Goal: Task Accomplishment & Management: Manage account settings

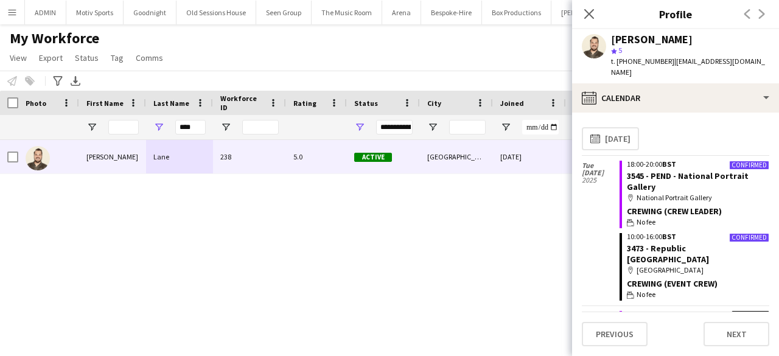
click at [194, 131] on input "****" at bounding box center [190, 127] width 30 height 15
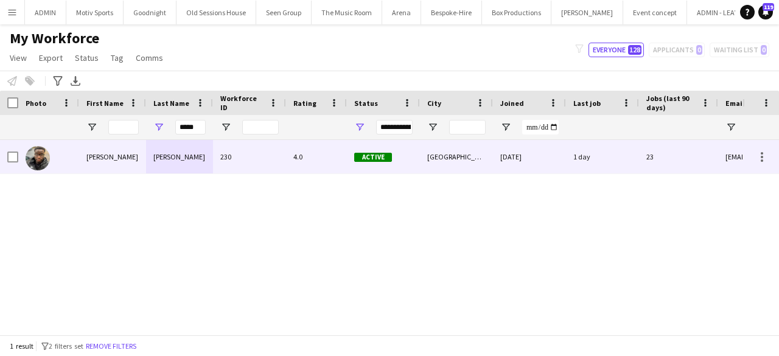
type input "*****"
click at [230, 158] on div "230" at bounding box center [249, 156] width 73 height 33
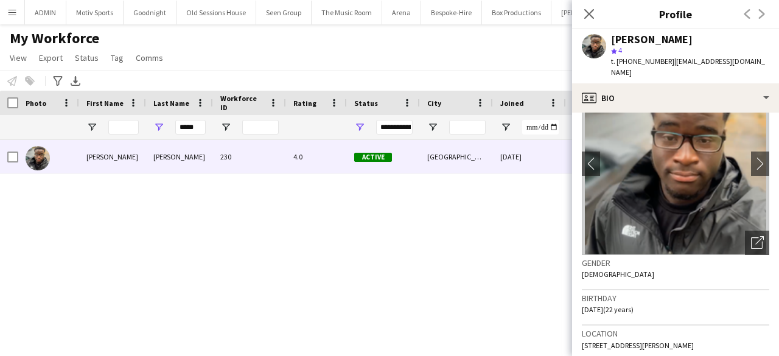
scroll to position [55, 0]
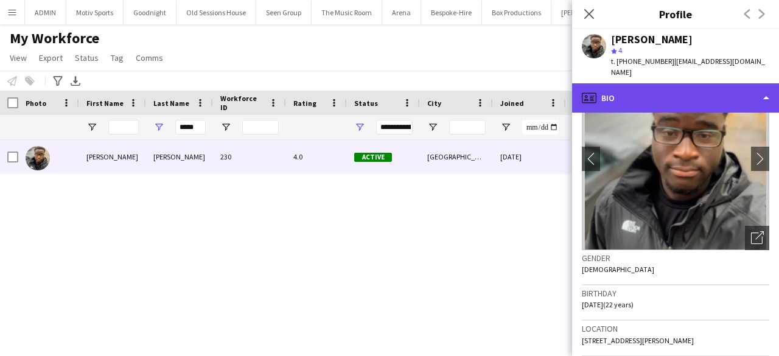
click at [683, 83] on div "profile Bio" at bounding box center [675, 97] width 207 height 29
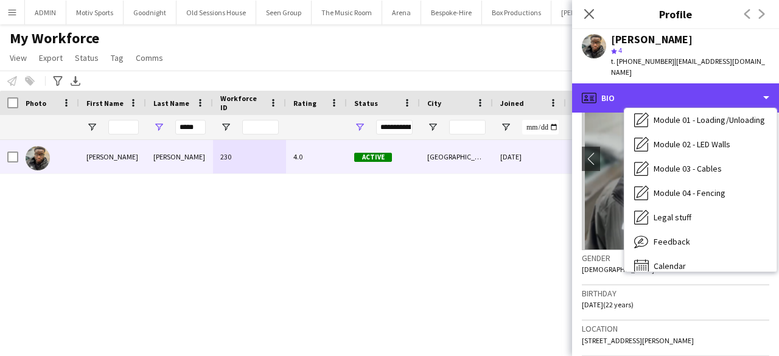
scroll to position [250, 0]
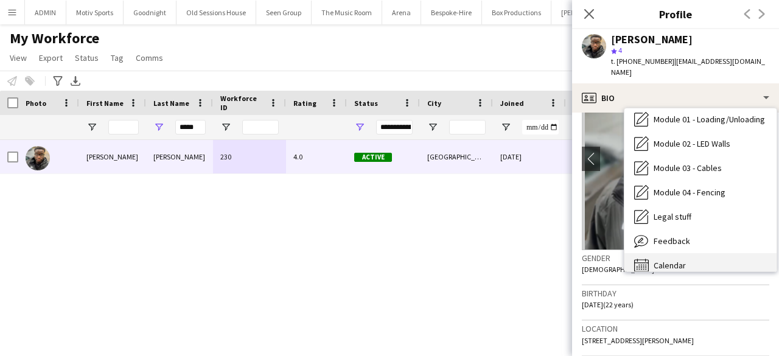
click at [719, 254] on div "Calendar Calendar" at bounding box center [701, 265] width 152 height 24
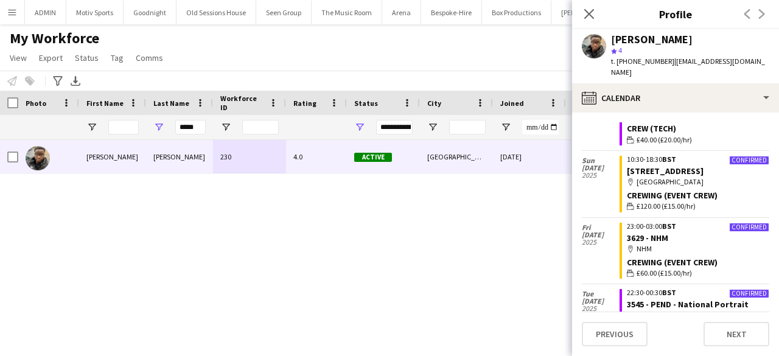
scroll to position [1807, 0]
click at [315, 270] on div "Samuel Kusimo 230 4.0 Active London 18-06-2024 1 day 23 samk27503@gmail.com" at bounding box center [371, 233] width 743 height 186
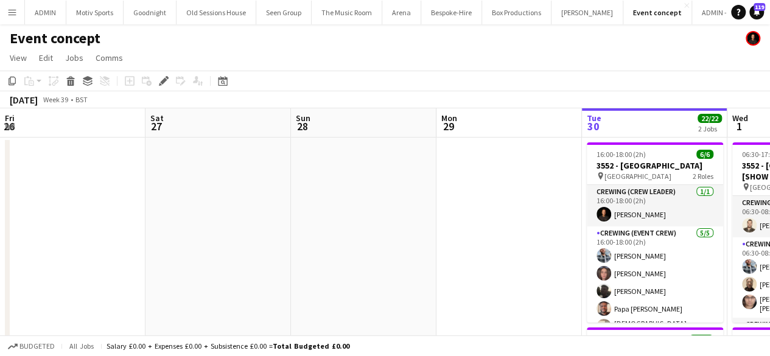
scroll to position [0, 419]
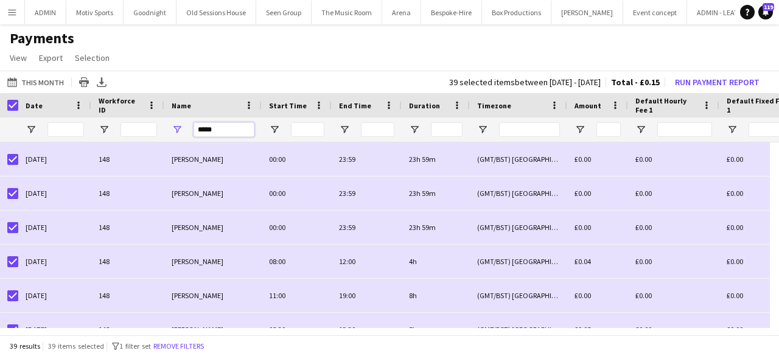
click at [239, 125] on input "*****" at bounding box center [224, 129] width 61 height 15
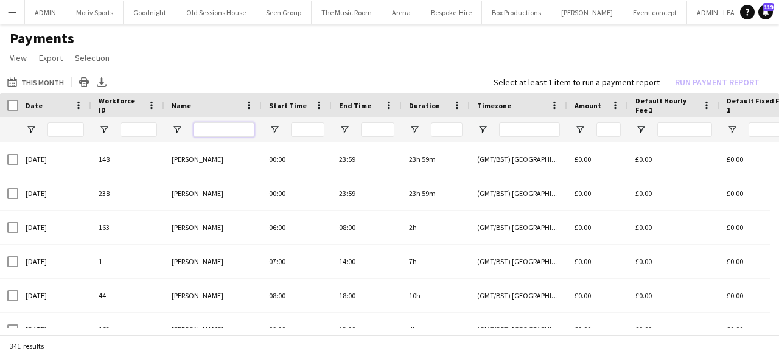
click at [227, 130] on input "Name Filter Input" at bounding box center [224, 129] width 61 height 15
type input "****"
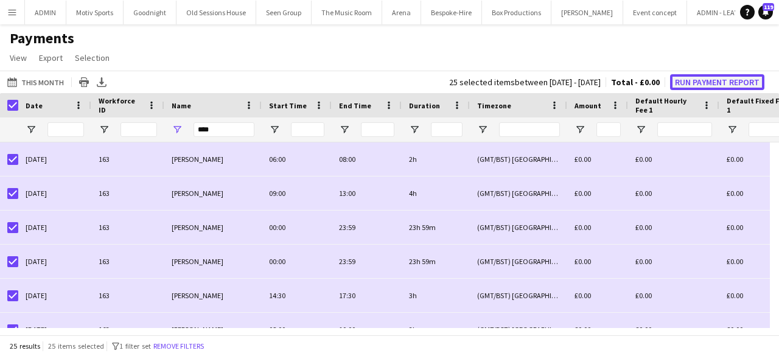
click at [728, 83] on button "Run Payment Report" at bounding box center [717, 82] width 94 height 16
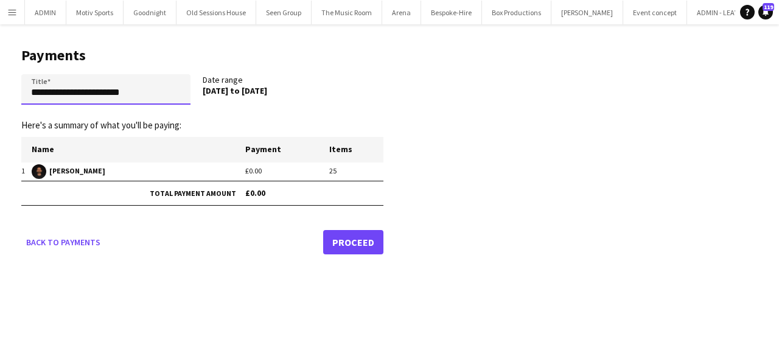
click at [149, 96] on input "**********" at bounding box center [105, 89] width 169 height 30
paste input "**********"
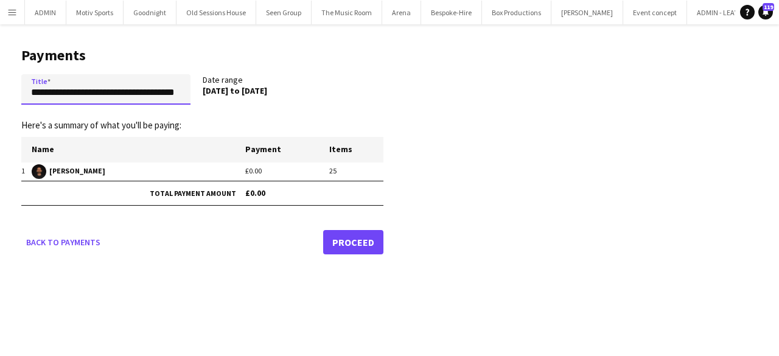
scroll to position [0, 13]
click at [118, 91] on input "**********" at bounding box center [105, 89] width 169 height 30
click at [158, 88] on input "**********" at bounding box center [105, 89] width 169 height 30
click at [169, 96] on input "**********" at bounding box center [105, 89] width 169 height 30
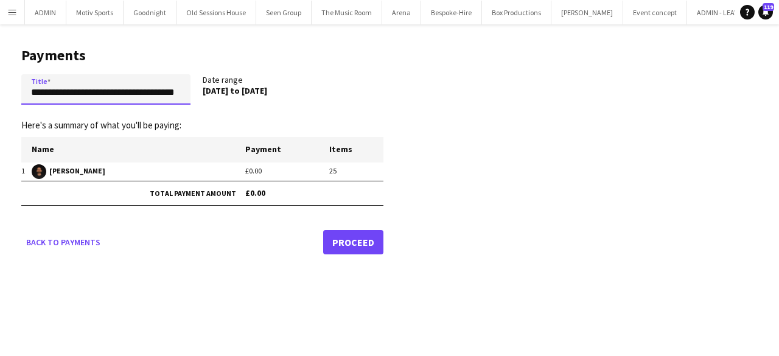
scroll to position [0, 13]
type input "**********"
click at [361, 238] on link "Proceed" at bounding box center [353, 242] width 60 height 24
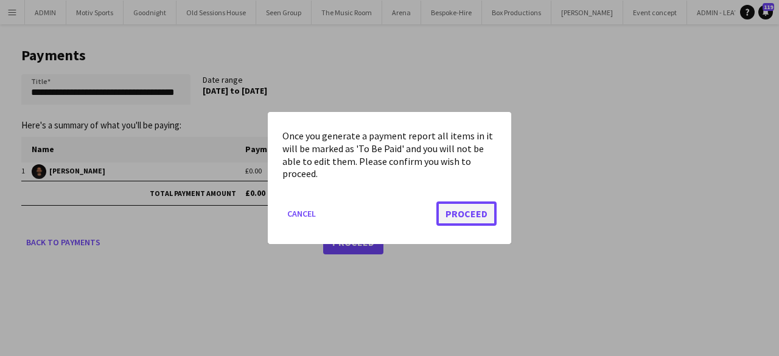
click at [479, 216] on button "Proceed" at bounding box center [467, 214] width 60 height 24
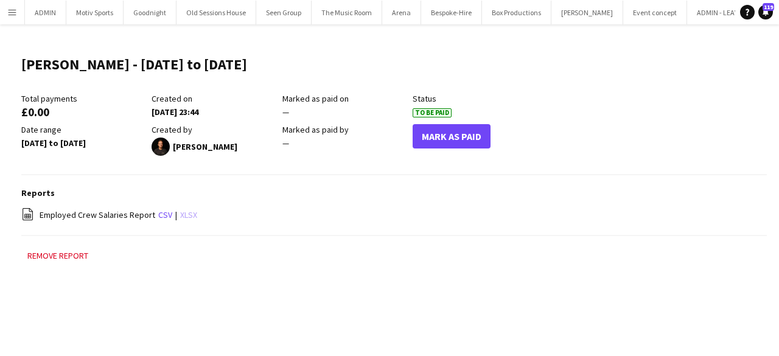
click at [191, 219] on link "xlsx" at bounding box center [188, 214] width 17 height 11
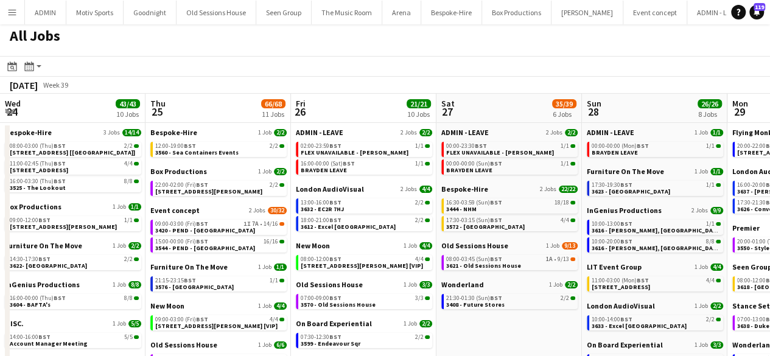
scroll to position [0, 400]
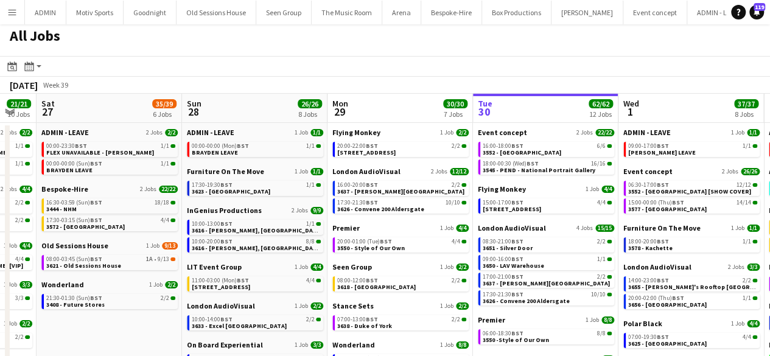
click at [21, 10] on button "Menu" at bounding box center [12, 12] width 24 height 24
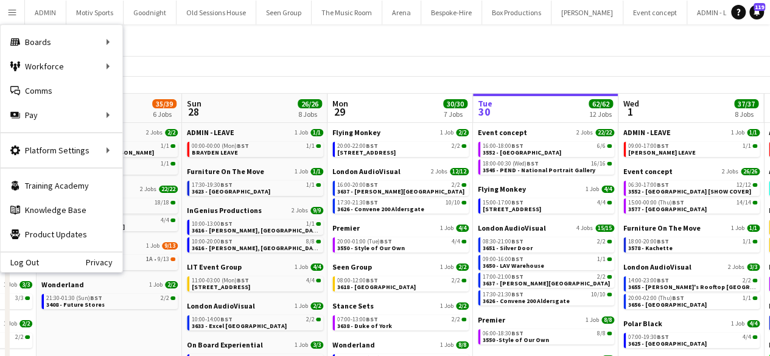
click at [316, 47] on div "All Jobs" at bounding box center [385, 38] width 770 height 35
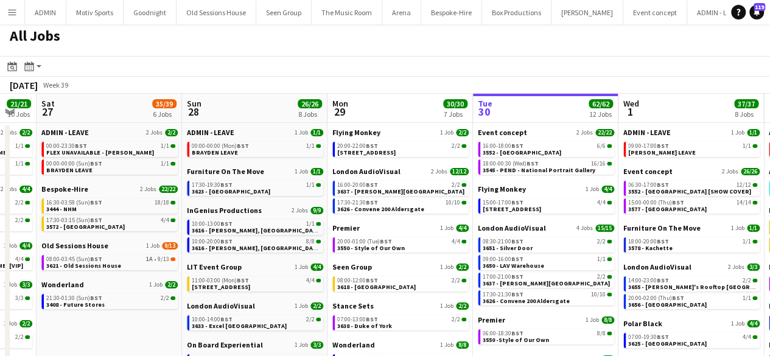
drag, startPoint x: 316, startPoint y: 47, endPoint x: 515, endPoint y: 86, distance: 202.4
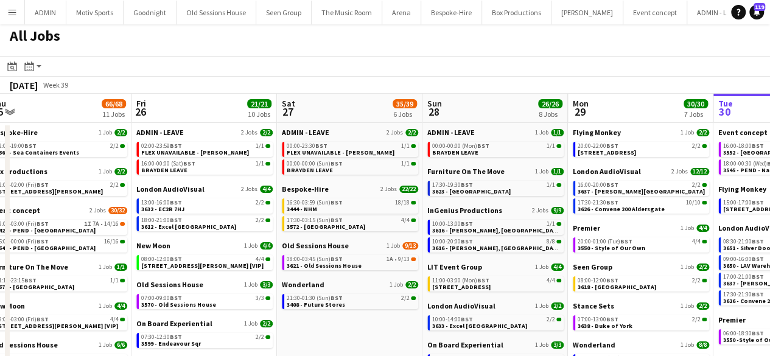
scroll to position [0, 364]
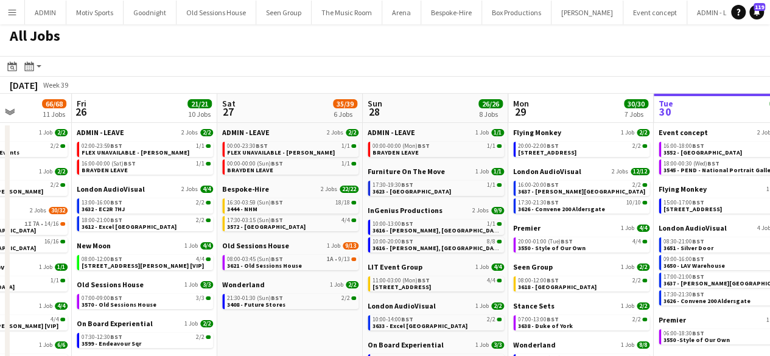
drag, startPoint x: 126, startPoint y: 321, endPoint x: 453, endPoint y: 315, distance: 327.1
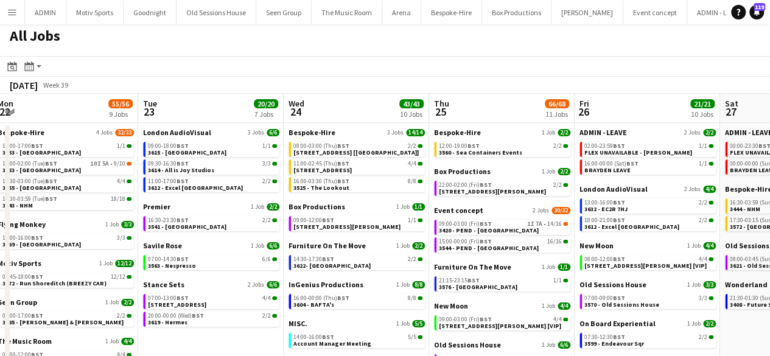
drag, startPoint x: 283, startPoint y: 297, endPoint x: 507, endPoint y: 297, distance: 223.5
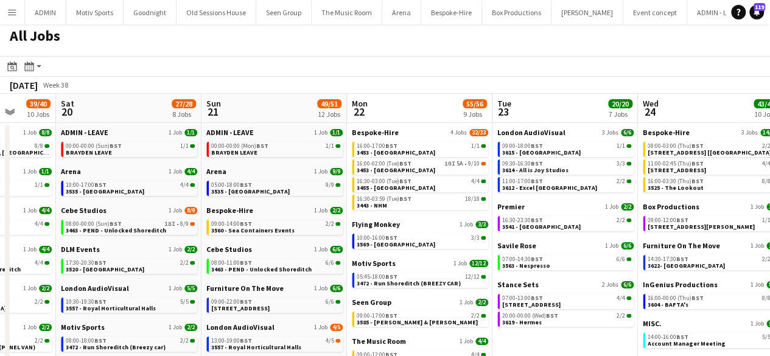
drag, startPoint x: 191, startPoint y: 234, endPoint x: 470, endPoint y: 212, distance: 279.8
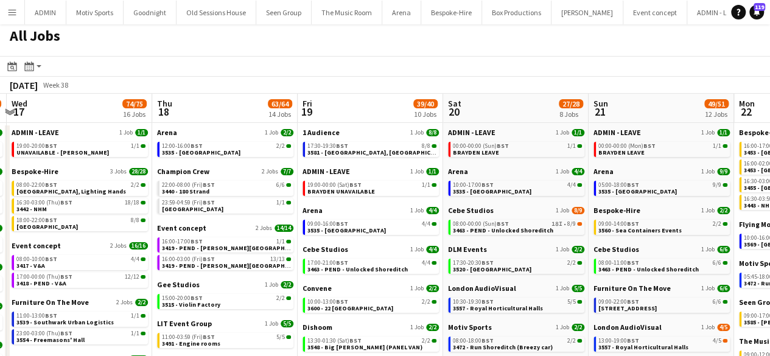
drag, startPoint x: 285, startPoint y: 240, endPoint x: 672, endPoint y: 202, distance: 388.6
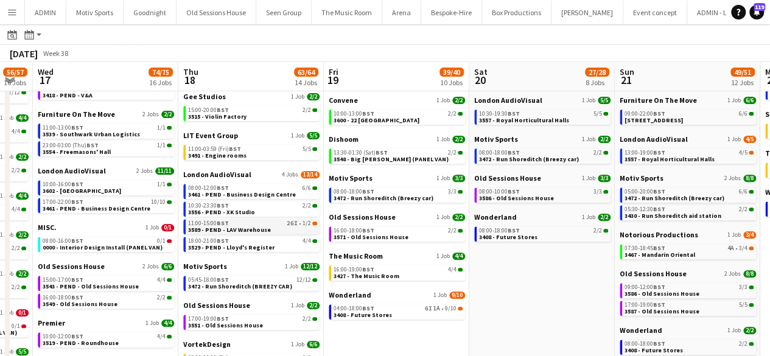
scroll to position [191, 0]
click at [253, 226] on span "3589 - PEND - LAV Warehouse" at bounding box center [229, 229] width 83 height 8
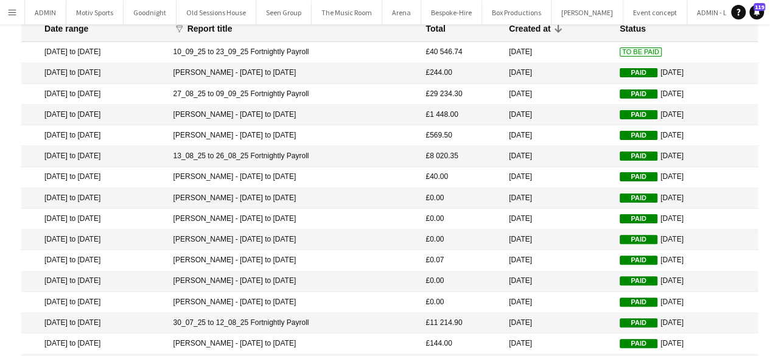
scroll to position [72, 0]
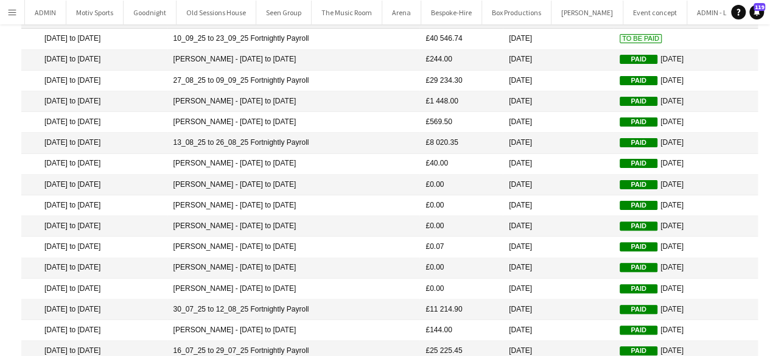
click at [306, 281] on mat-cell "[PERSON_NAME] - [DATE] to [DATE]" at bounding box center [293, 289] width 253 height 21
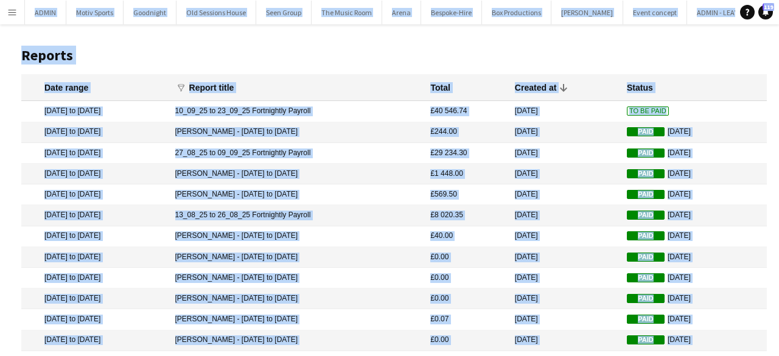
click at [306, 281] on div "Menu Boards Boards Boards All jobs Status Workforce Workforce My Workforce Recr…" at bounding box center [389, 278] width 779 height 557
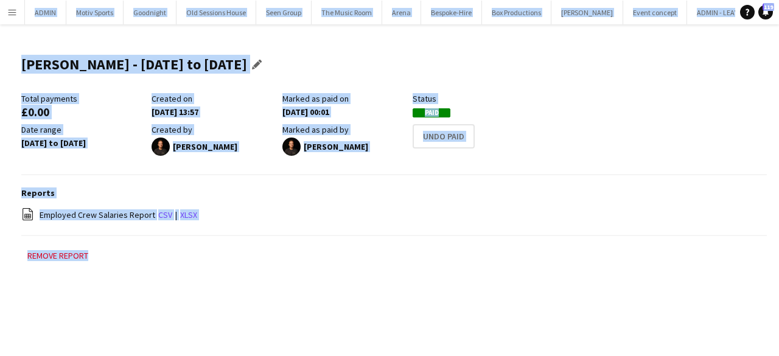
drag, startPoint x: 24, startPoint y: 63, endPoint x: 275, endPoint y: 86, distance: 251.9
click at [267, 86] on div "Christopher Ames - 01/08/25 to 31/08/25 Edit this field" at bounding box center [144, 69] width 246 height 47
copy h1 "Christopher Ames - 01/08/25 to 31/08/25"
click at [12, 13] on app-icon "Menu" at bounding box center [12, 12] width 10 height 10
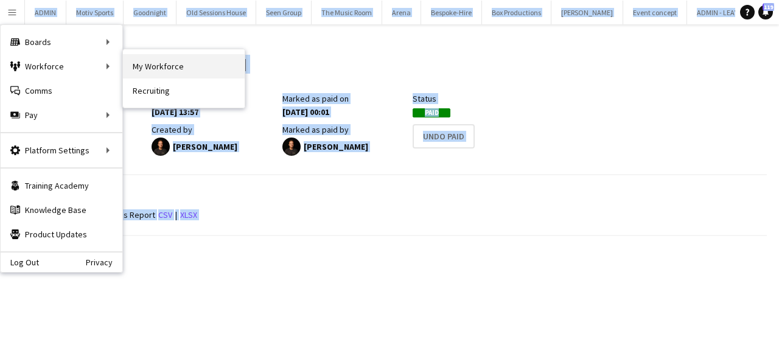
click at [159, 74] on link "My Workforce" at bounding box center [184, 66] width 122 height 24
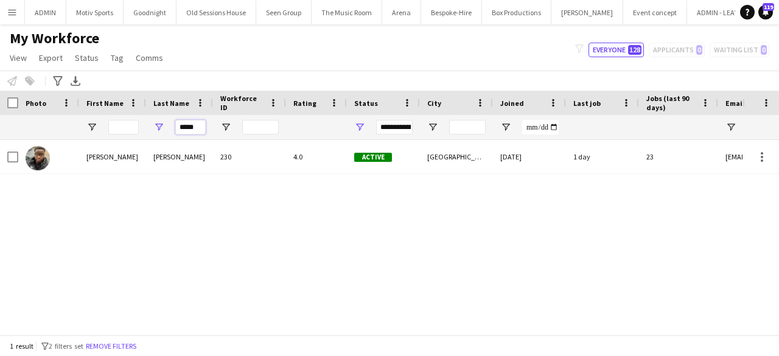
click at [194, 124] on input "*****" at bounding box center [190, 127] width 30 height 15
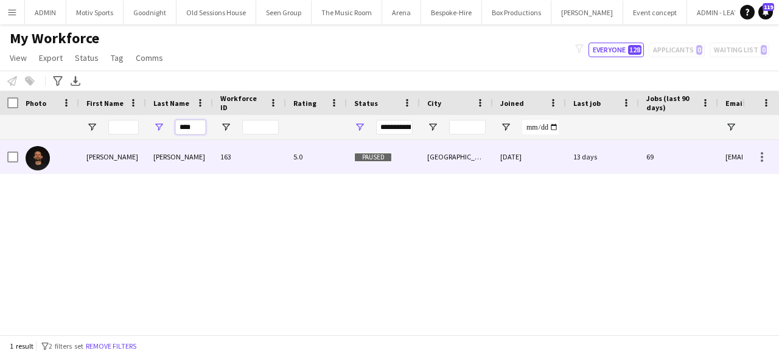
type input "****"
click at [201, 165] on div "Ames" at bounding box center [179, 156] width 67 height 33
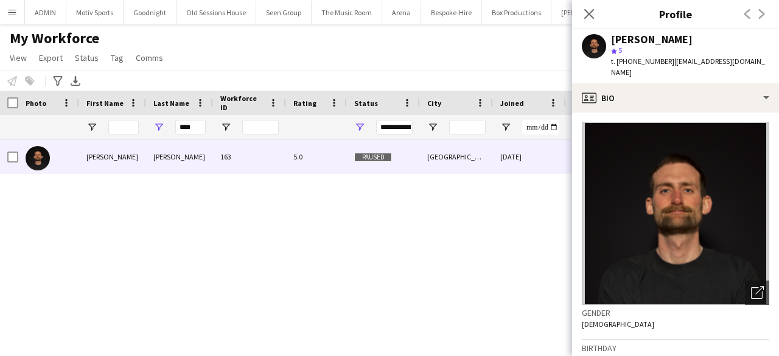
click at [639, 66] on div "t. +447931872242 | chrisames385@gmail.com" at bounding box center [690, 67] width 158 height 22
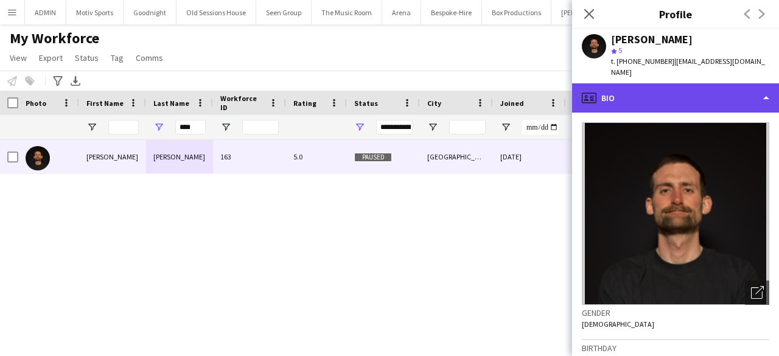
click at [638, 83] on div "profile Bio" at bounding box center [675, 97] width 207 height 29
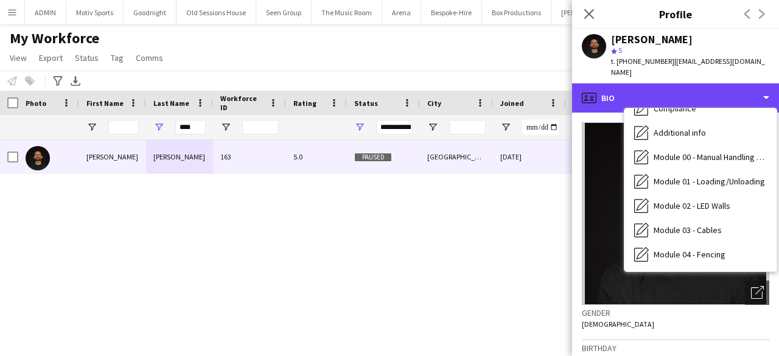
scroll to position [261, 0]
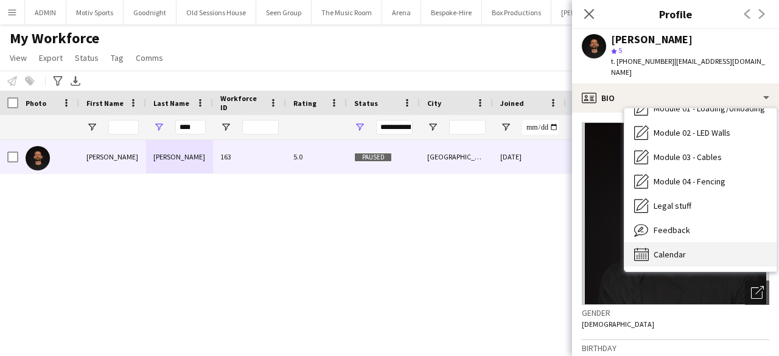
click at [705, 243] on div "Calendar Calendar" at bounding box center [701, 254] width 152 height 24
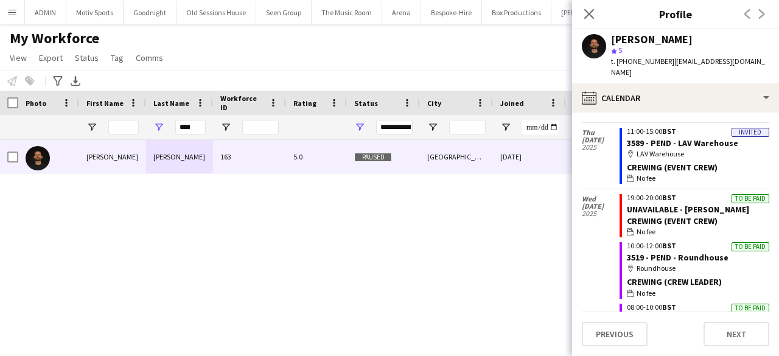
scroll to position [0, 0]
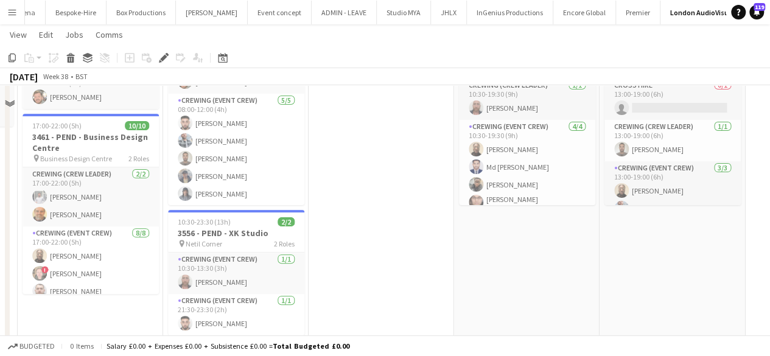
scroll to position [76, 0]
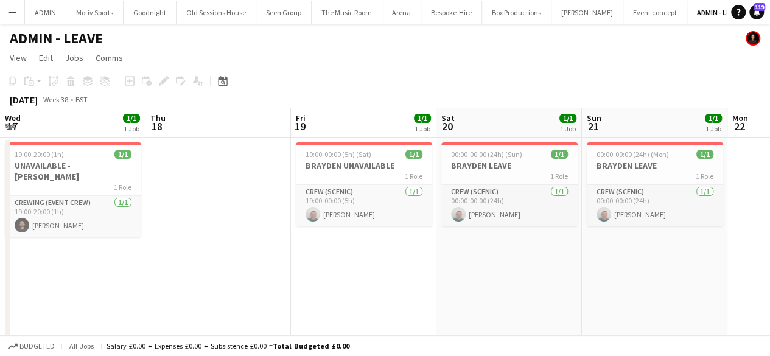
scroll to position [0, 317]
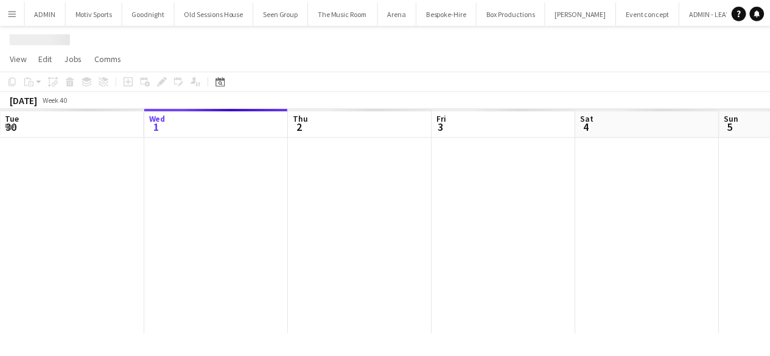
scroll to position [0, 5]
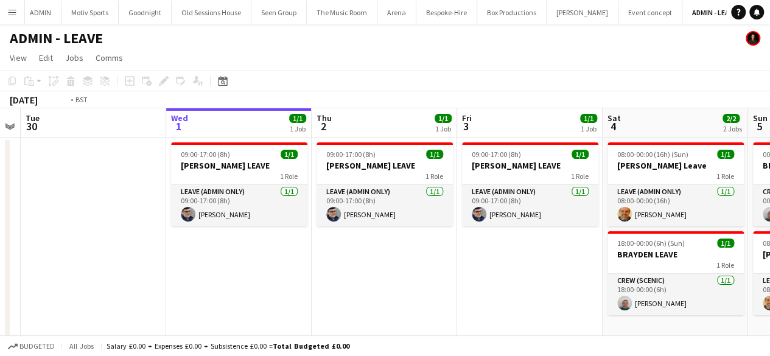
drag, startPoint x: 117, startPoint y: 283, endPoint x: 430, endPoint y: 279, distance: 313.0
click at [430, 279] on app-calendar-viewport "Sun 28 1/1 1 Job Mon 29 Tue 30 Wed 1 1/1 1 Job Thu 2 1/1 1 Job Fri 3 1/1 1 Job …" at bounding box center [385, 224] width 770 height 233
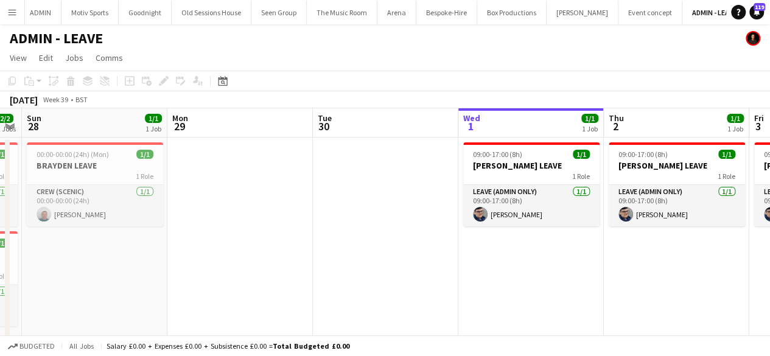
scroll to position [0, 294]
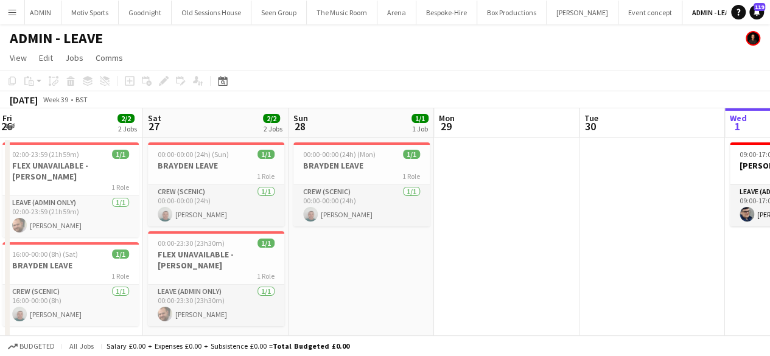
drag, startPoint x: 102, startPoint y: 305, endPoint x: 427, endPoint y: 340, distance: 327.1
click at [427, 340] on app-board "ADMIN - LEAVE View Day view expanded Day view collapsed Month view Date picker …" at bounding box center [385, 198] width 770 height 349
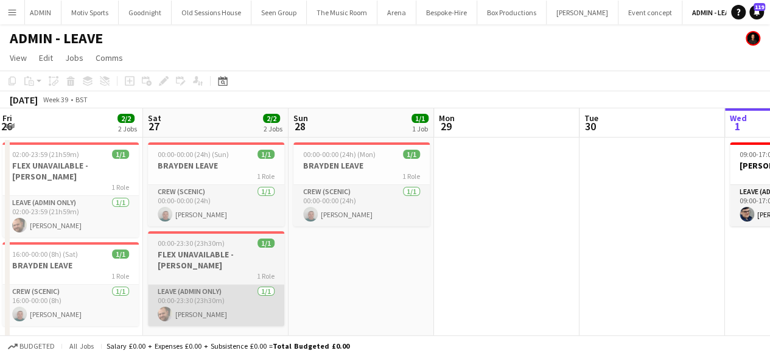
scroll to position [0, 0]
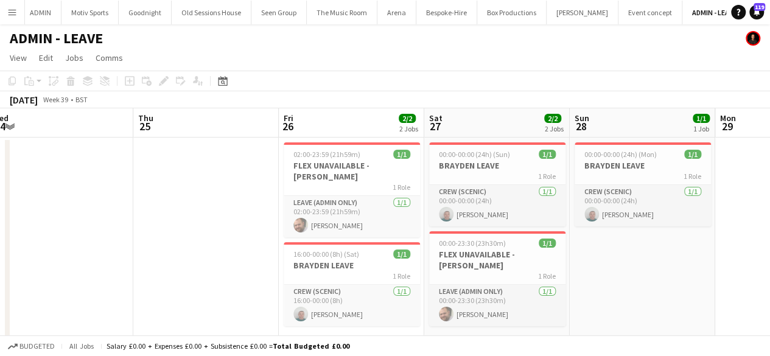
drag, startPoint x: 427, startPoint y: 265, endPoint x: 560, endPoint y: 272, distance: 132.9
click at [560, 272] on app-calendar-viewport "Mon 22 Tue 23 Wed 24 Thu 25 Fri 26 2/2 2 Jobs Sat 27 2/2 2 Jobs Sun 28 1/1 1 Jo…" at bounding box center [385, 230] width 770 height 244
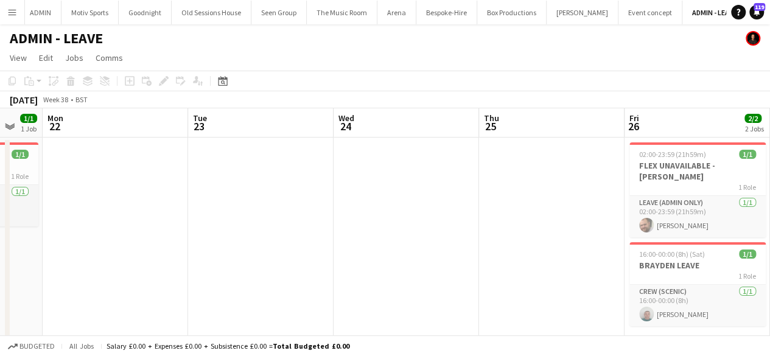
drag, startPoint x: 417, startPoint y: 261, endPoint x: 436, endPoint y: 258, distance: 19.7
click at [436, 258] on app-calendar-viewport "Sat 20 Sun 21 1/1 1 Job Mon 22 Tue 23 Wed 24 Thu 25 Fri 26 2/2 2 Jobs Sat 27 2/…" at bounding box center [385, 230] width 770 height 244
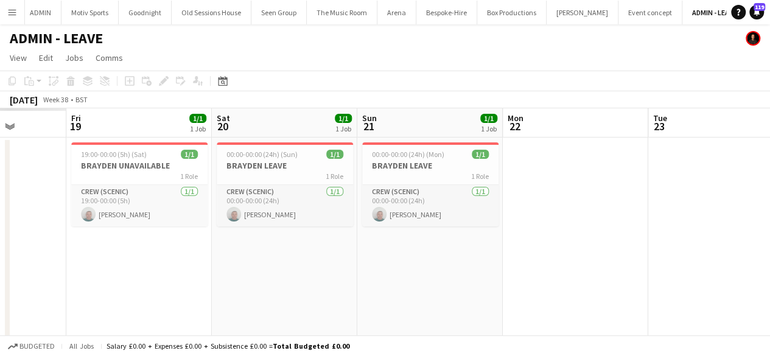
drag, startPoint x: 479, startPoint y: 270, endPoint x: 583, endPoint y: 261, distance: 104.5
click at [583, 261] on app-calendar-viewport "Tue 16 Wed 17 Thu 18 Fri 19 1/1 1 Job Sat 20 1/1 1 Job Sun 21 1/1 1 Job Mon 22 …" at bounding box center [385, 230] width 770 height 244
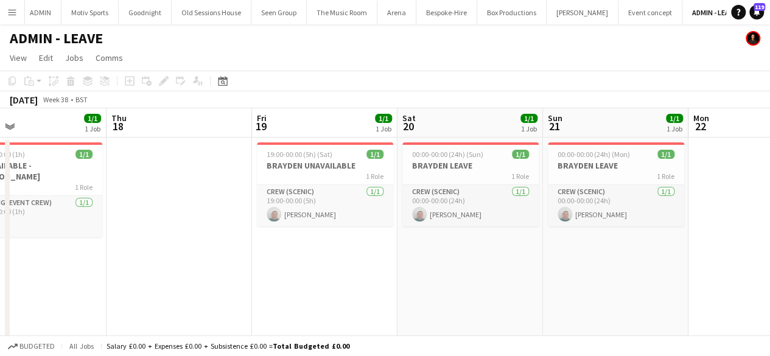
drag, startPoint x: 302, startPoint y: 290, endPoint x: 632, endPoint y: 254, distance: 331.4
click at [632, 254] on app-calendar-viewport "Mon 15 Tue 16 1/1 1 Job Wed 17 1/1 1 Job Thu 18 Fri 19 1/1 1 Job Sat 20 1/1 1 J…" at bounding box center [385, 230] width 770 height 244
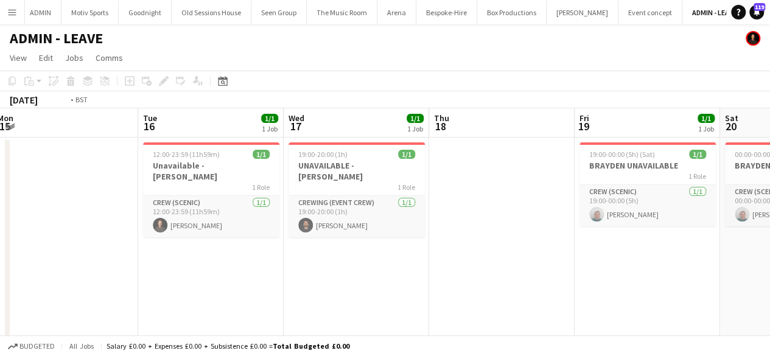
drag, startPoint x: 561, startPoint y: 241, endPoint x: 581, endPoint y: 244, distance: 20.4
click at [581, 244] on app-calendar-viewport "Sat 13 Sun 14 1/1 1 Job Mon 15 Tue 16 1/1 1 Job Wed 17 1/1 1 Job Thu 18 Fri 19 …" at bounding box center [385, 230] width 770 height 244
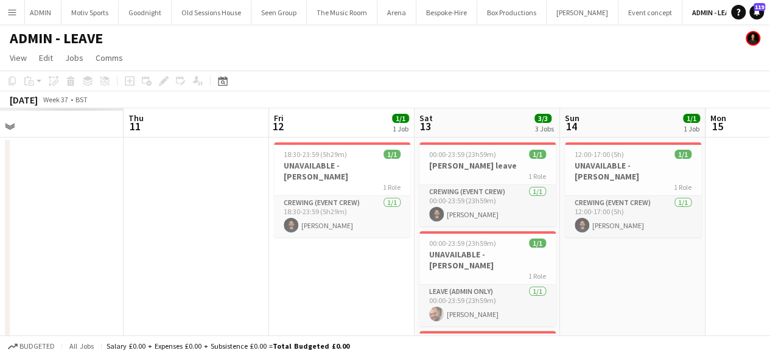
drag, startPoint x: 536, startPoint y: 286, endPoint x: 586, endPoint y: 285, distance: 50.6
click at [586, 285] on app-calendar-viewport "Mon 8 Tue 9 Wed 10 Thu 11 Fri 12 1/1 1 Job Sat 13 3/3 3 Jobs Sun 14 1/1 1 Job M…" at bounding box center [385, 280] width 770 height 345
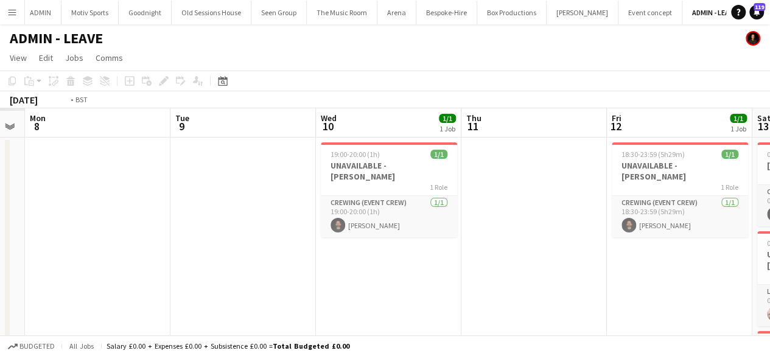
drag, startPoint x: 289, startPoint y: 300, endPoint x: 505, endPoint y: 314, distance: 217.2
click at [574, 292] on app-calendar-viewport "Sat 6 Sun 7 Mon 8 Tue 9 Wed 10 1/1 1 Job Thu 11 Fri 12 1/1 1 Job Sat 13 3/3 3 J…" at bounding box center [385, 280] width 770 height 345
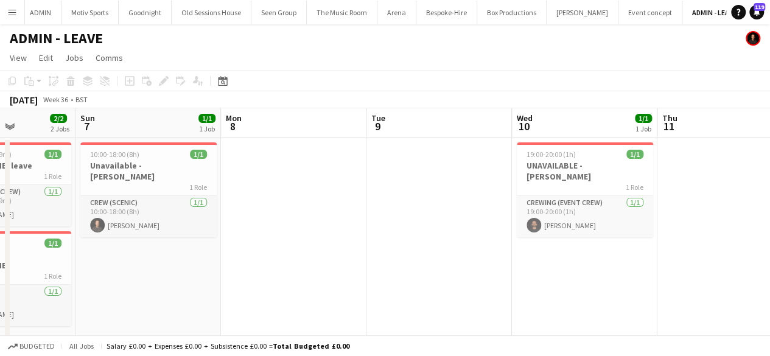
drag, startPoint x: 320, startPoint y: 306, endPoint x: 632, endPoint y: 260, distance: 315.2
click at [632, 260] on app-calendar-viewport "Thu 4 Fri 5 1/1 1 Job Sat 6 2/2 2 Jobs Sun 7 1/1 1 Job Mon 8 Tue 9 Wed 10 1/1 1…" at bounding box center [385, 280] width 770 height 345
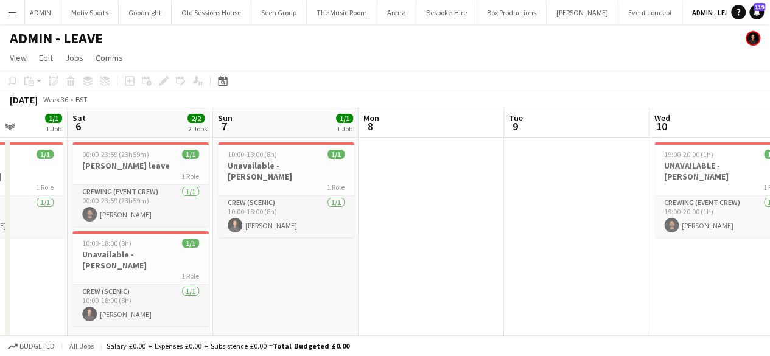
drag, startPoint x: 420, startPoint y: 245, endPoint x: 697, endPoint y: 228, distance: 277.6
click at [697, 228] on app-calendar-viewport "Wed 3 3/3 3 Jobs Thu 4 Fri 5 1/1 1 Job Sat 6 2/2 2 Jobs Sun 7 1/1 1 Job Mon 8 T…" at bounding box center [385, 280] width 770 height 345
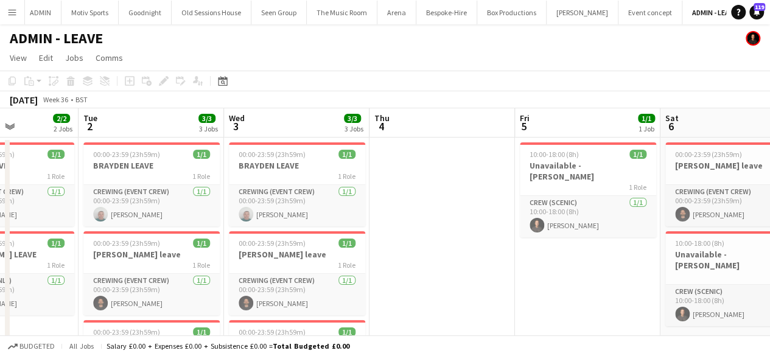
drag, startPoint x: 326, startPoint y: 312, endPoint x: 628, endPoint y: 270, distance: 305.0
click at [628, 270] on app-calendar-viewport "Sat 30 Sun 31 Mon 1 2/2 2 Jobs Tue 2 3/3 3 Jobs Wed 3 3/3 3 Jobs Thu 4 Fri 5 1/…" at bounding box center [385, 280] width 770 height 345
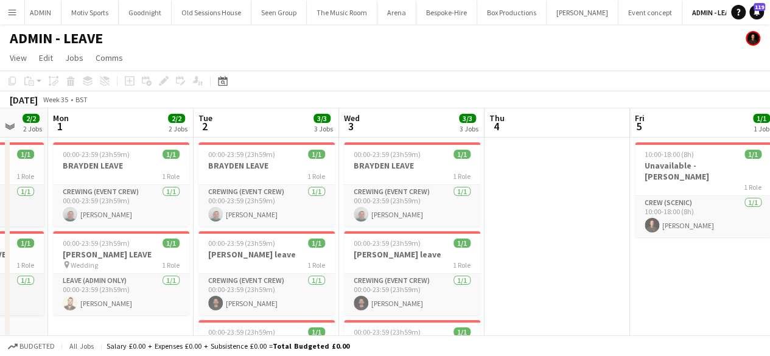
drag, startPoint x: 488, startPoint y: 260, endPoint x: 603, endPoint y: 266, distance: 114.6
click at [603, 266] on app-calendar-viewport "Fri 29 Sat 30 3/3 3 Jobs Sun 31 2/2 2 Jobs Mon 1 2/2 2 Jobs Tue 2 3/3 3 Jobs We…" at bounding box center [385, 280] width 770 height 345
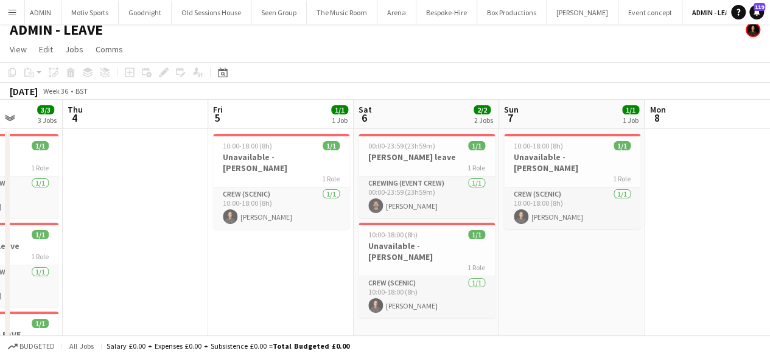
scroll to position [0, 525]
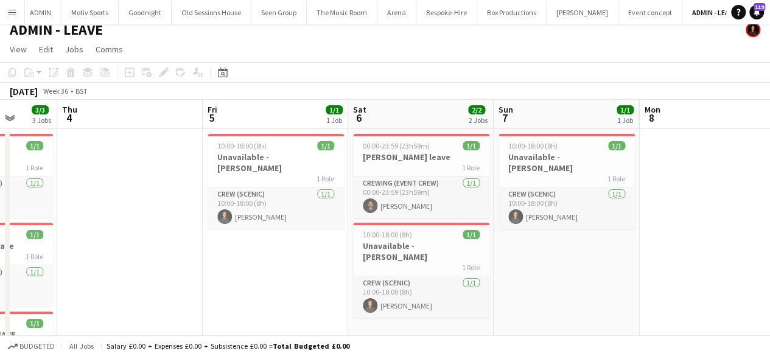
click at [636, 276] on app-date-cell "10:00-18:00 (8h) 1/1 Unavailable - Ash 1 Role Crew (Scenic) 1/1 10:00-18:00 (8h…" at bounding box center [567, 287] width 146 height 316
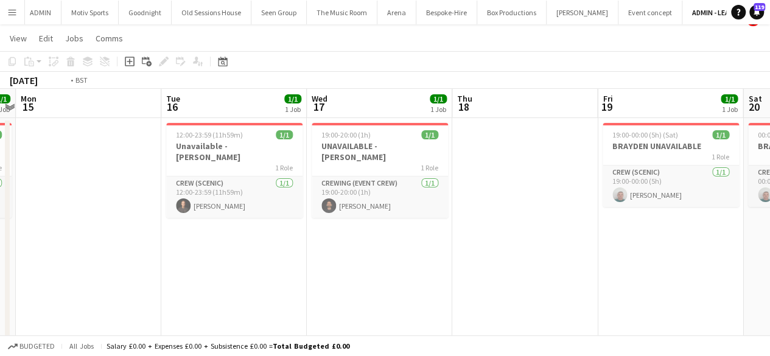
scroll to position [0, 376]
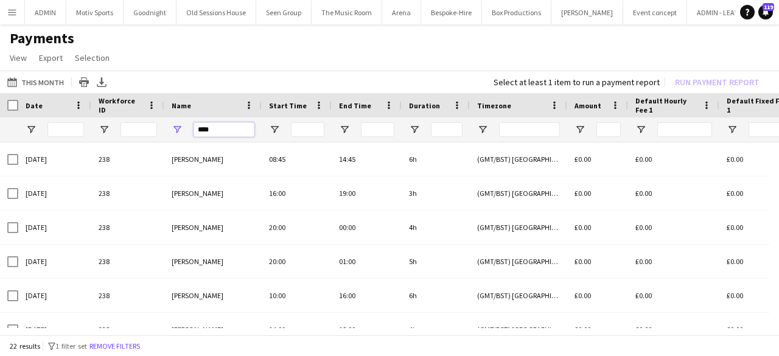
click at [219, 133] on input "****" at bounding box center [224, 129] width 61 height 15
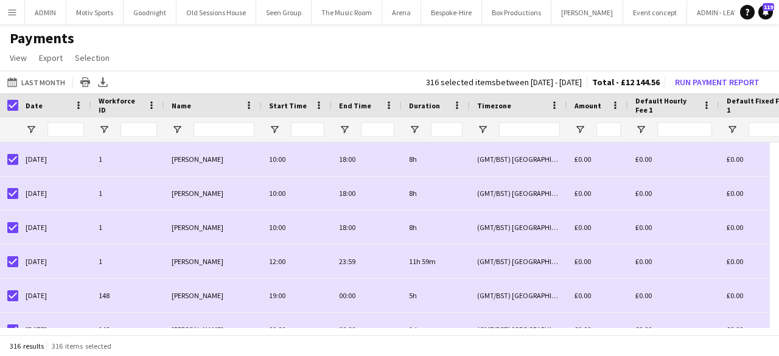
click at [19, 1] on button "Menu" at bounding box center [12, 12] width 24 height 24
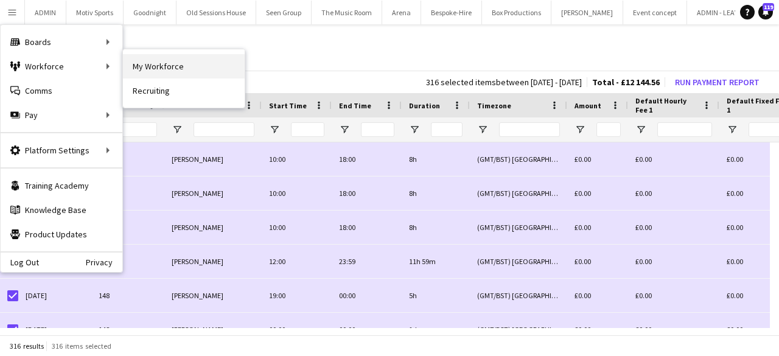
click at [169, 61] on link "My Workforce" at bounding box center [184, 66] width 122 height 24
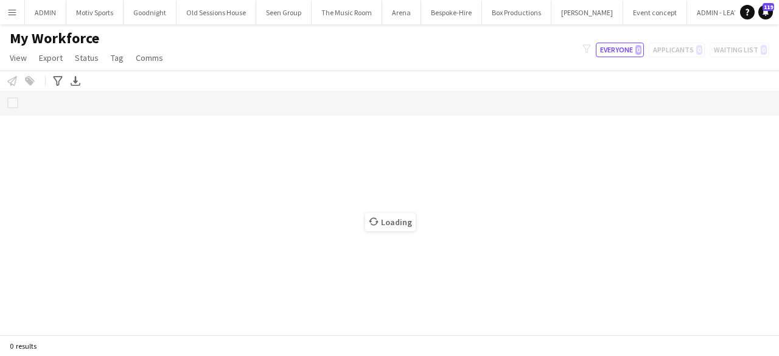
click at [169, 61] on app-page-menu "View Views Default view New view Update view Delete view Edit name Customise vi…" at bounding box center [87, 58] width 175 height 23
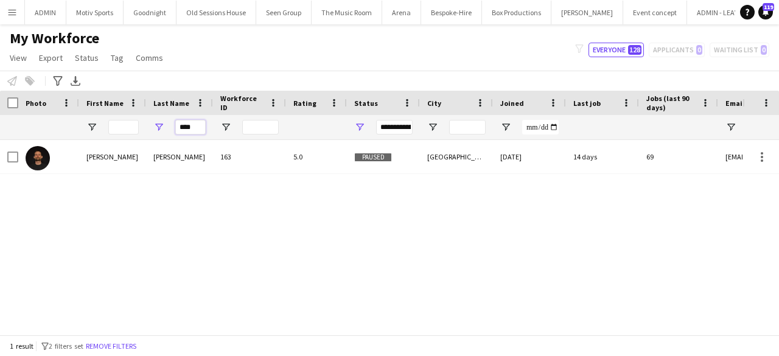
click at [202, 124] on input "****" at bounding box center [190, 127] width 30 height 15
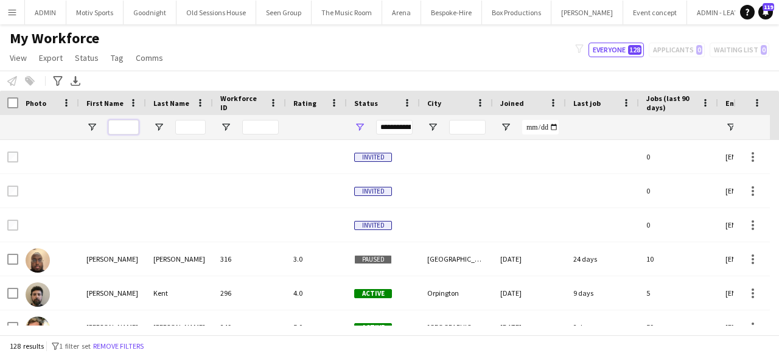
click at [116, 127] on input "First Name Filter Input" at bounding box center [123, 127] width 30 height 15
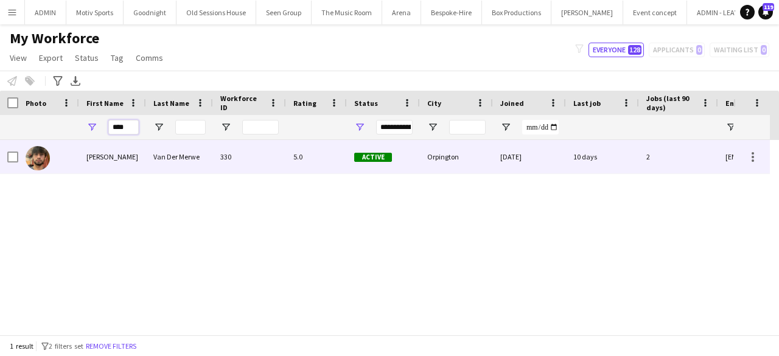
type input "****"
click at [166, 154] on div "Van Der Merwe" at bounding box center [179, 156] width 67 height 33
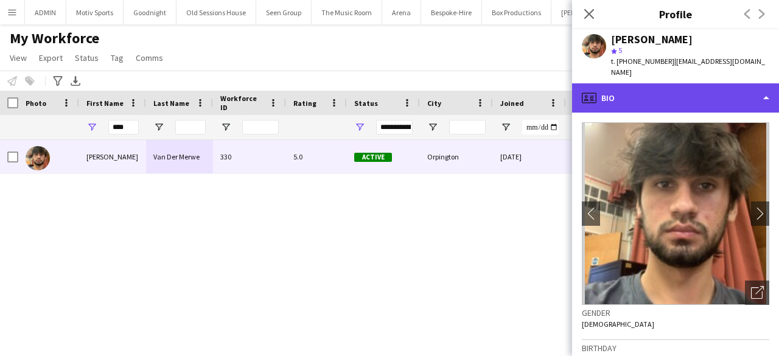
click at [697, 94] on div "profile Bio" at bounding box center [675, 97] width 207 height 29
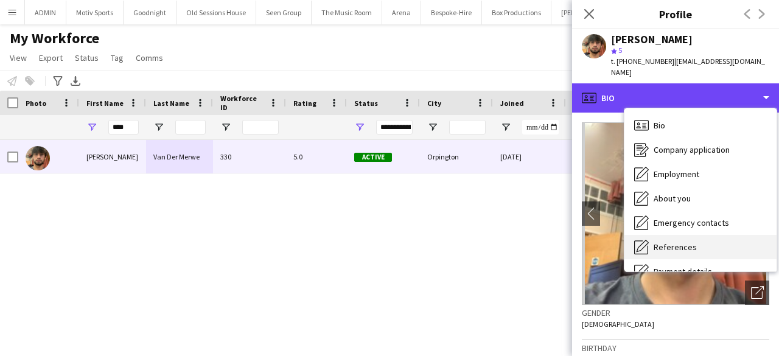
scroll to position [10, 0]
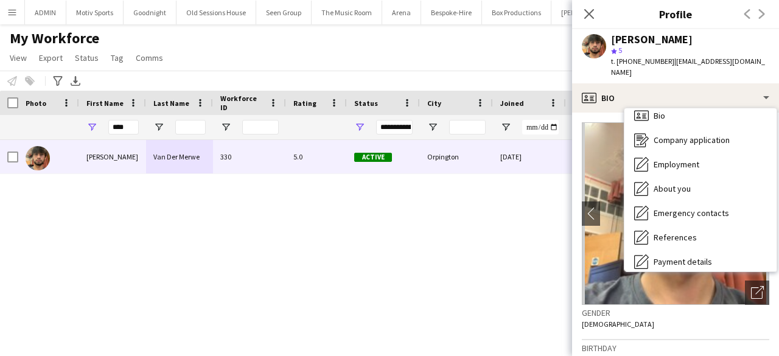
click at [644, 43] on div "[PERSON_NAME]" at bounding box center [652, 39] width 82 height 11
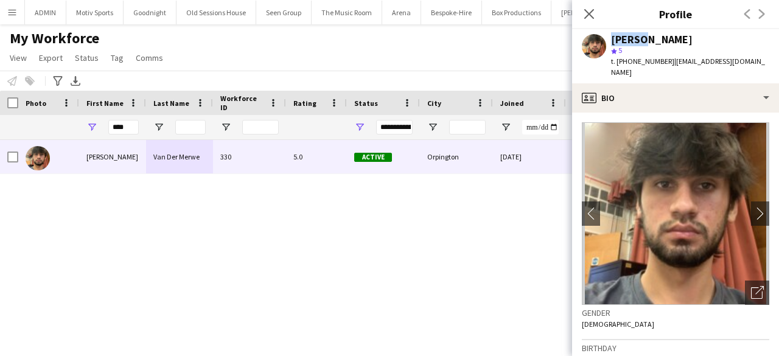
drag, startPoint x: 638, startPoint y: 40, endPoint x: 601, endPoint y: 43, distance: 37.3
click at [601, 43] on div "[PERSON_NAME] Merwe star 5 t. [PHONE_NUMBER] | [EMAIL_ADDRESS][DOMAIN_NAME]" at bounding box center [675, 56] width 207 height 54
copy div "[PERSON_NAME]"
drag, startPoint x: 721, startPoint y: 41, endPoint x: 642, endPoint y: 39, distance: 79.2
click at [642, 39] on div "[PERSON_NAME]" at bounding box center [690, 39] width 158 height 11
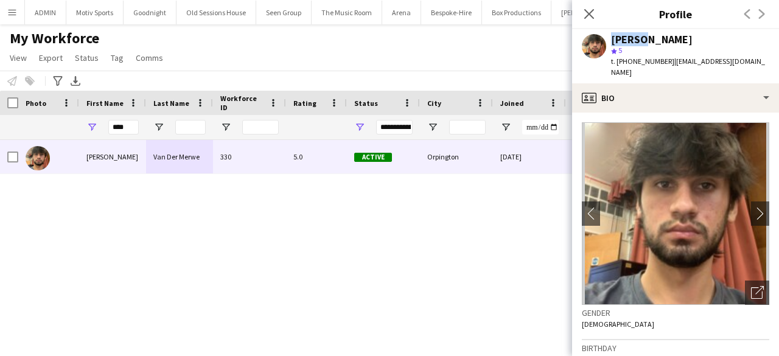
copy div "Van Der Merwe"
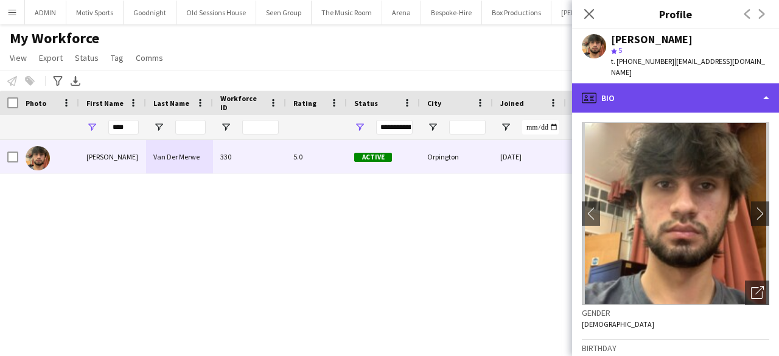
click at [694, 95] on div "profile Bio" at bounding box center [675, 97] width 207 height 29
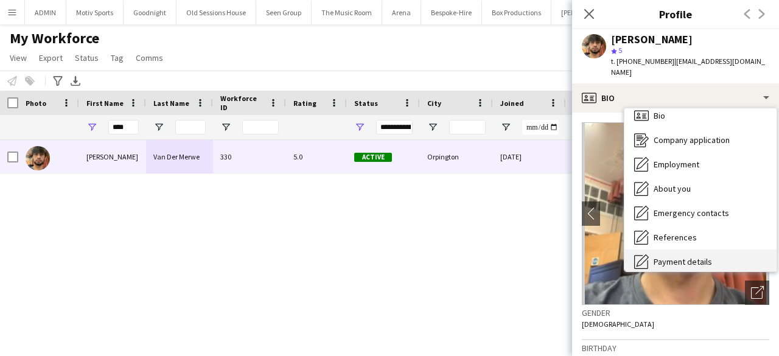
click at [727, 250] on div "Payment details Payment details" at bounding box center [701, 262] width 152 height 24
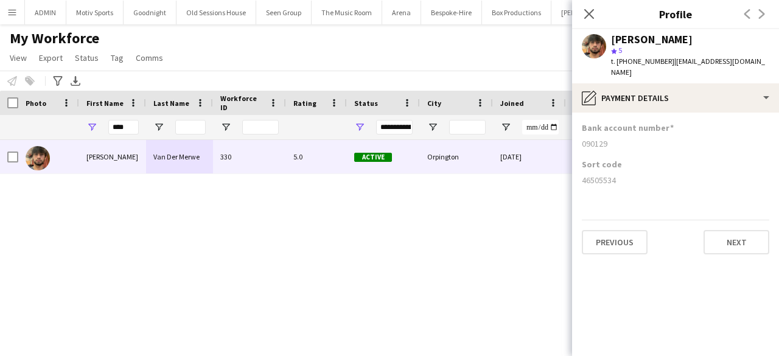
drag, startPoint x: 630, startPoint y: 164, endPoint x: 583, endPoint y: 170, distance: 46.6
click at [583, 175] on div "46505534" at bounding box center [676, 180] width 188 height 11
copy div "46505534"
drag, startPoint x: 625, startPoint y: 135, endPoint x: 583, endPoint y: 133, distance: 42.7
click at [583, 138] on div "090129" at bounding box center [676, 143] width 188 height 11
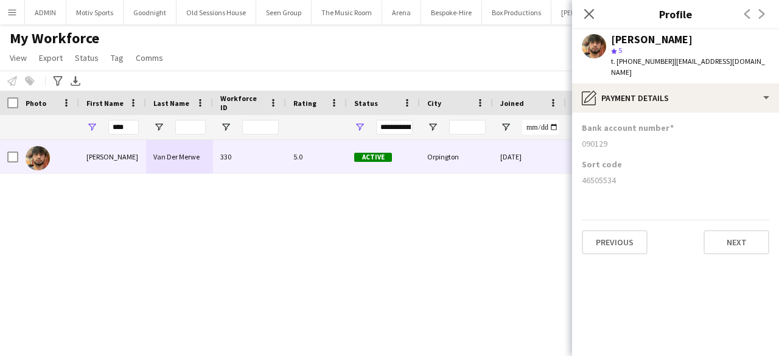
copy div "090129"
